Goal: Task Accomplishment & Management: Use online tool/utility

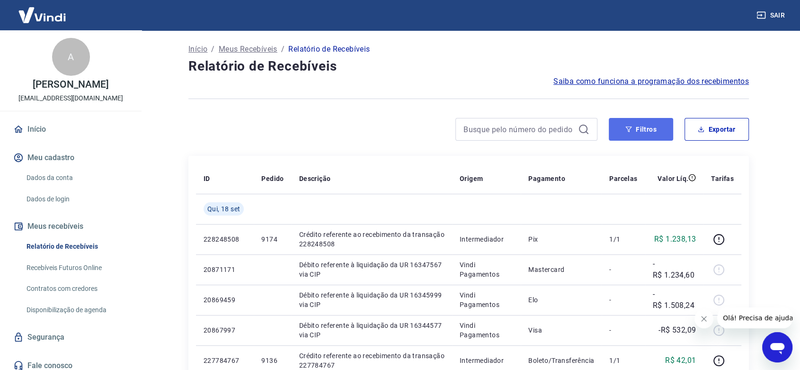
click at [640, 128] on button "Filtros" at bounding box center [641, 129] width 64 height 23
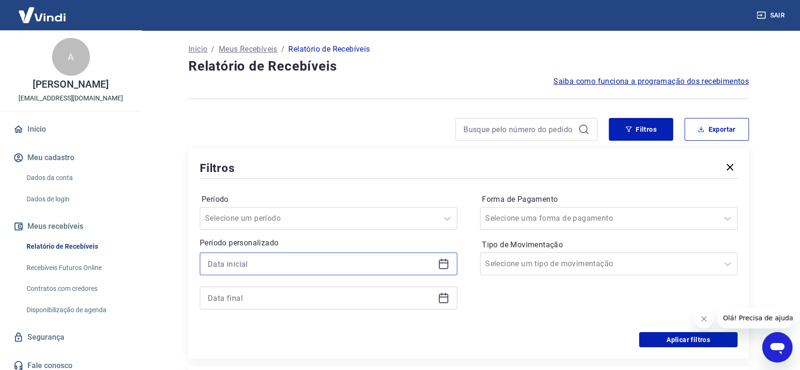
click at [248, 262] on input at bounding box center [321, 264] width 226 height 14
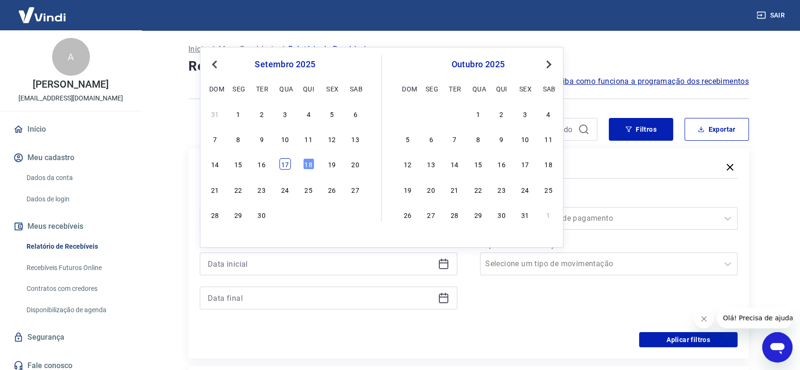
click at [284, 164] on div "17" at bounding box center [284, 163] width 11 height 11
type input "[DATE]"
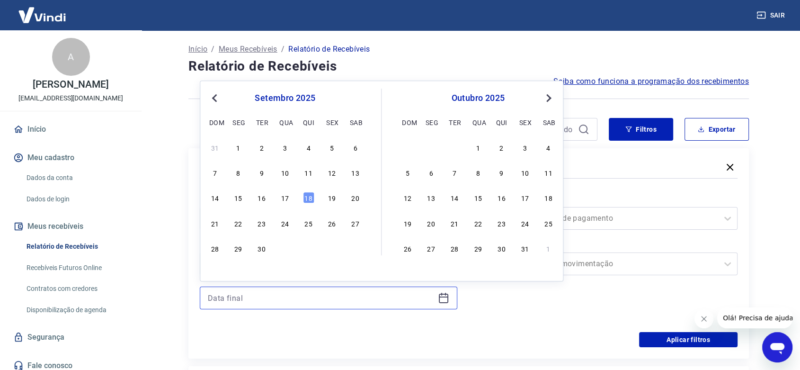
click at [241, 295] on input at bounding box center [321, 298] width 226 height 14
click at [309, 199] on div "18" at bounding box center [308, 197] width 11 height 11
type input "[DATE]"
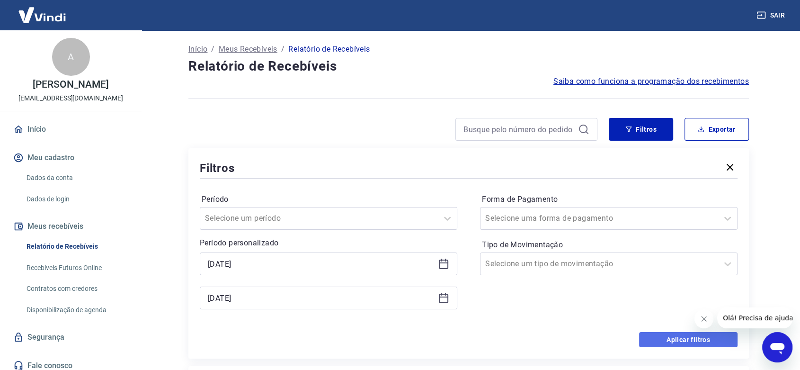
click at [663, 337] on button "Aplicar filtros" at bounding box center [688, 339] width 98 height 15
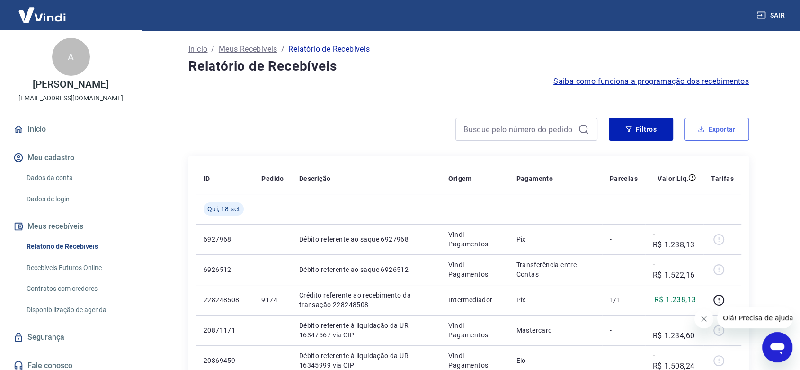
click at [723, 128] on button "Exportar" at bounding box center [716, 129] width 64 height 23
type input "[DATE]"
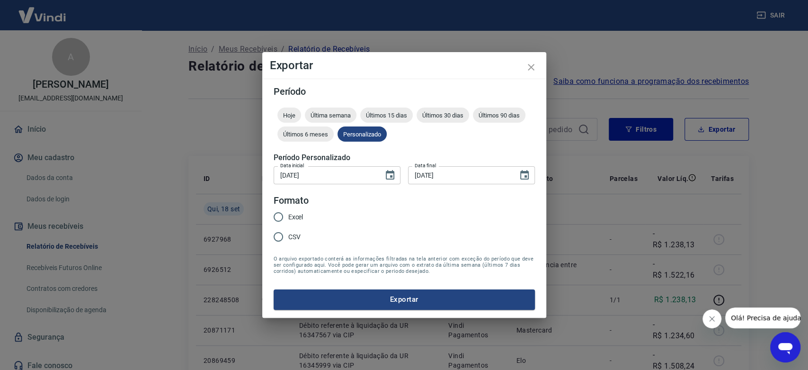
click at [278, 216] on input "Excel" at bounding box center [278, 217] width 20 height 20
radio input "true"
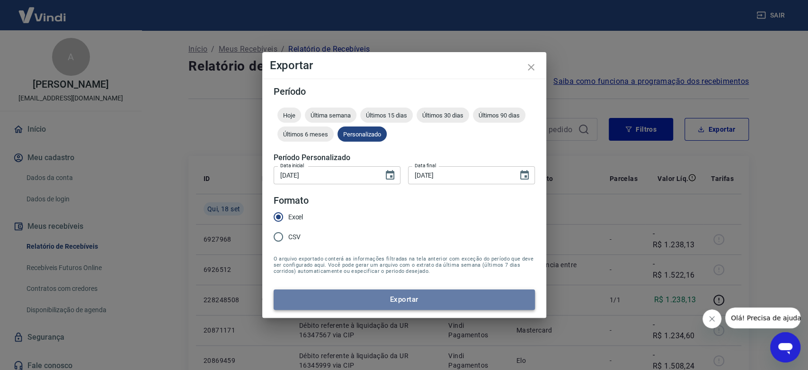
click at [386, 301] on button "Exportar" at bounding box center [404, 299] width 261 height 20
